Goal: Task Accomplishment & Management: Use online tool/utility

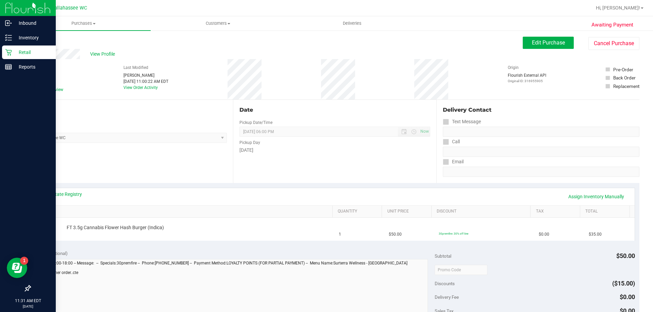
click at [16, 49] on p "Retail" at bounding box center [32, 52] width 41 height 8
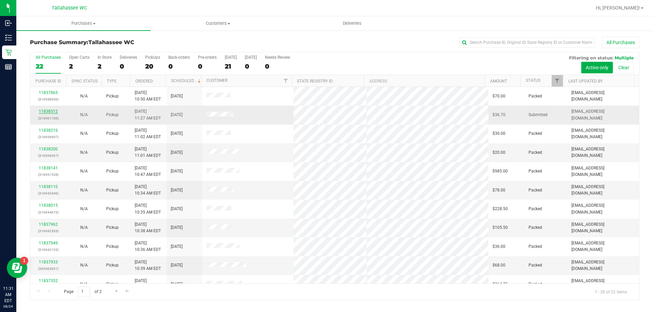
click at [53, 111] on link "11838512" at bounding box center [48, 111] width 19 height 5
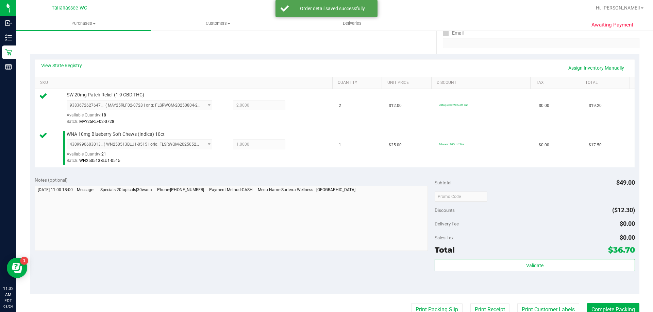
scroll to position [170, 0]
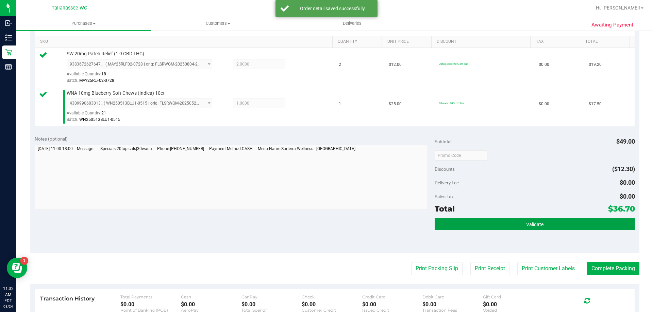
click at [477, 229] on button "Validate" at bounding box center [534, 224] width 200 height 12
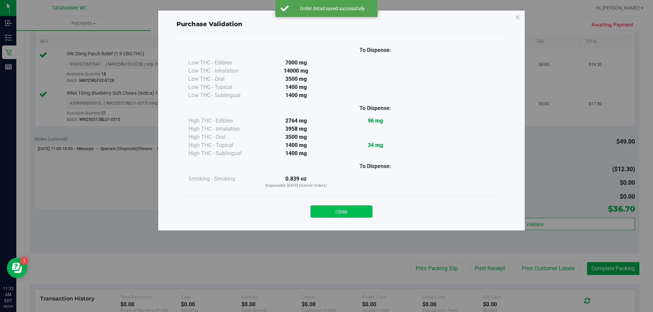
click at [357, 214] on button "Close" at bounding box center [341, 212] width 62 height 12
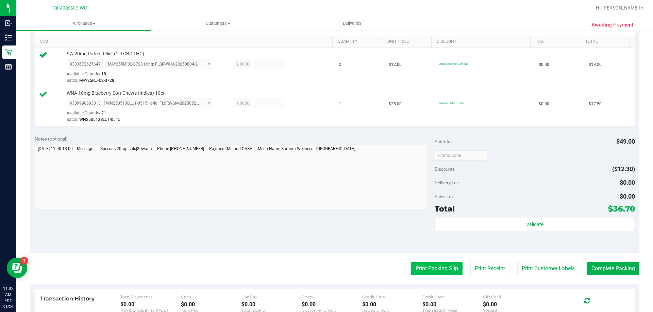
click at [411, 264] on button "Print Packing Slip" at bounding box center [436, 268] width 51 height 13
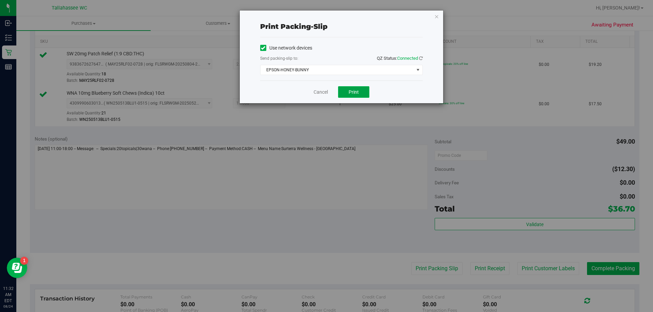
click at [354, 90] on span "Print" at bounding box center [353, 91] width 10 height 5
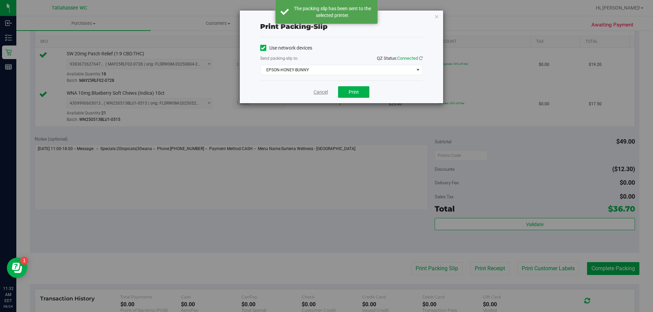
click at [317, 90] on link "Cancel" at bounding box center [320, 92] width 14 height 7
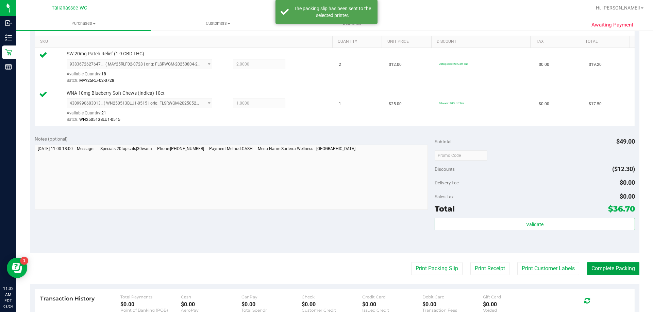
click at [616, 265] on button "Complete Packing" at bounding box center [613, 268] width 52 height 13
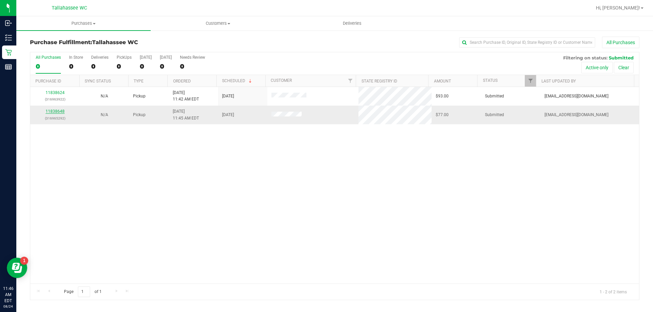
click at [60, 110] on link "11838648" at bounding box center [55, 111] width 19 height 5
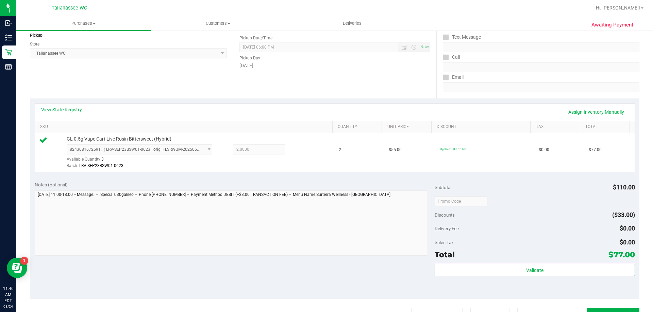
scroll to position [136, 0]
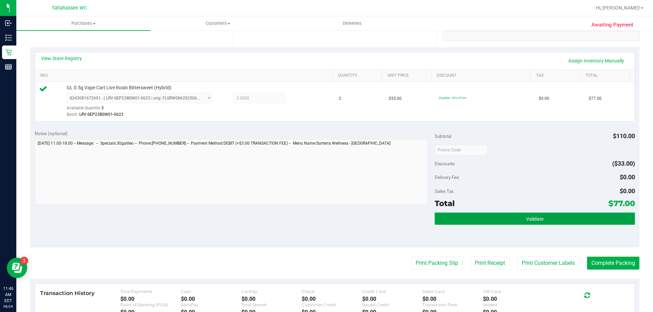
click at [466, 219] on button "Validate" at bounding box center [534, 219] width 200 height 12
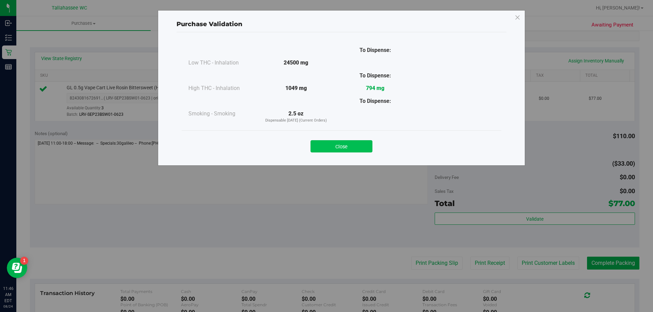
click at [355, 145] on button "Close" at bounding box center [341, 146] width 62 height 12
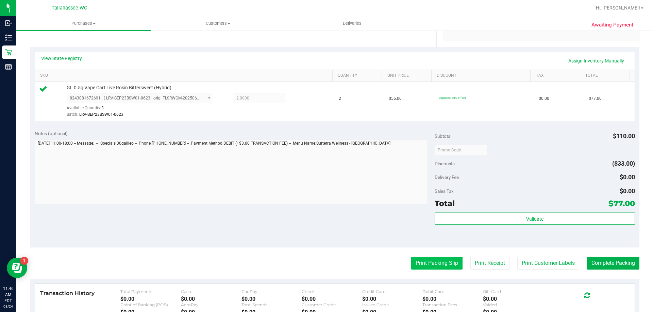
click at [436, 259] on button "Print Packing Slip" at bounding box center [436, 263] width 51 height 13
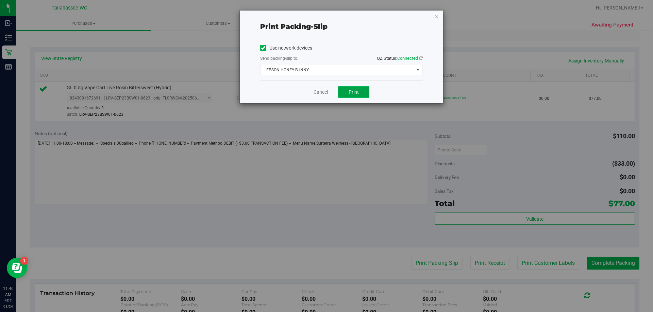
click at [351, 88] on button "Print" at bounding box center [353, 92] width 31 height 12
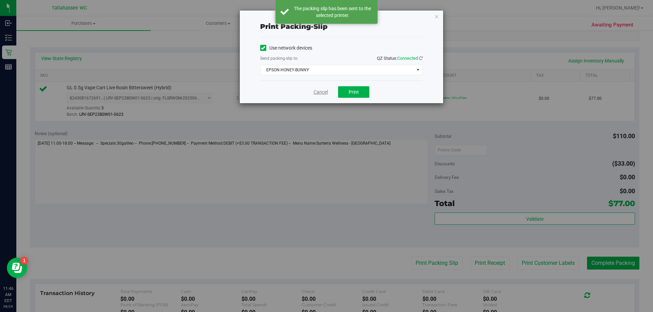
click at [318, 92] on link "Cancel" at bounding box center [320, 92] width 14 height 7
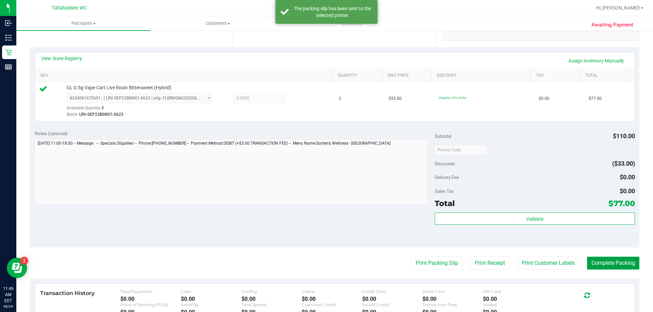
click at [609, 263] on button "Complete Packing" at bounding box center [613, 263] width 52 height 13
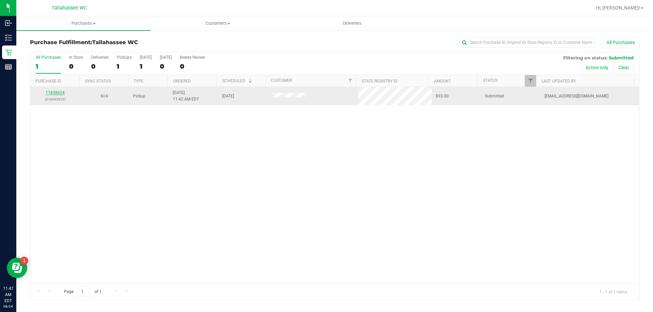
click at [61, 92] on link "11838624" at bounding box center [55, 92] width 19 height 5
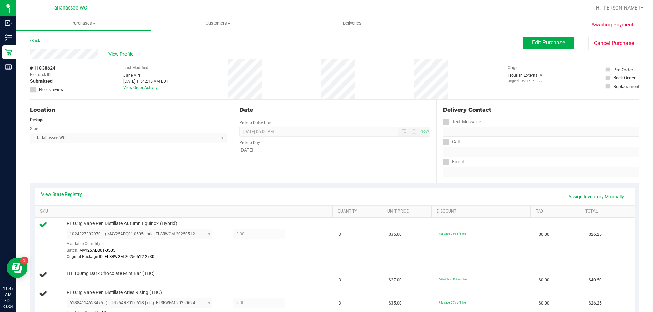
scroll to position [34, 0]
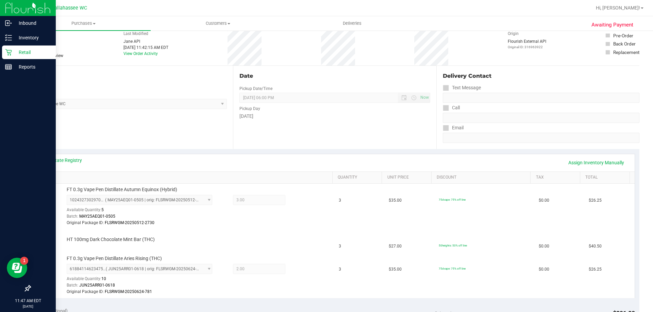
click at [13, 51] on p "Retail" at bounding box center [32, 52] width 41 height 8
